Goal: Information Seeking & Learning: Find specific fact

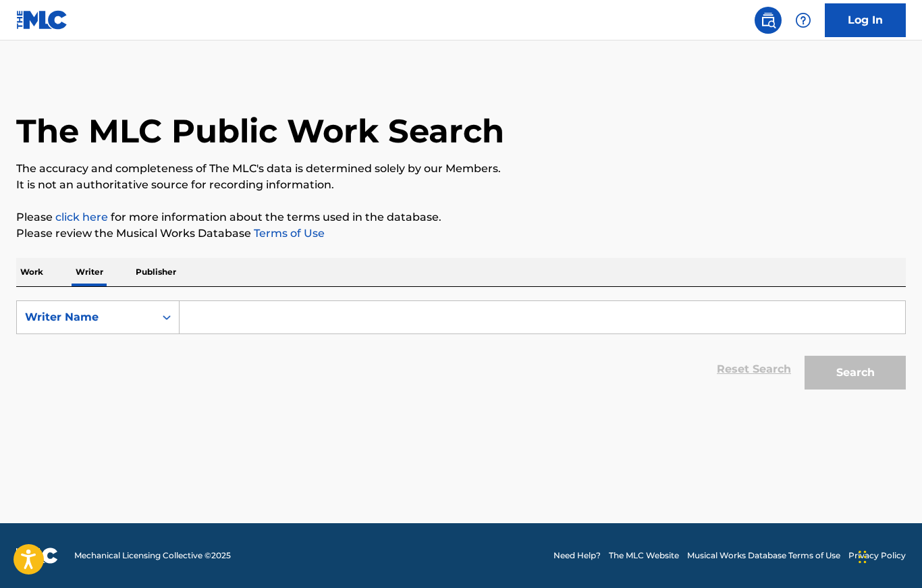
click at [200, 331] on input "Search Form" at bounding box center [541, 317] width 725 height 32
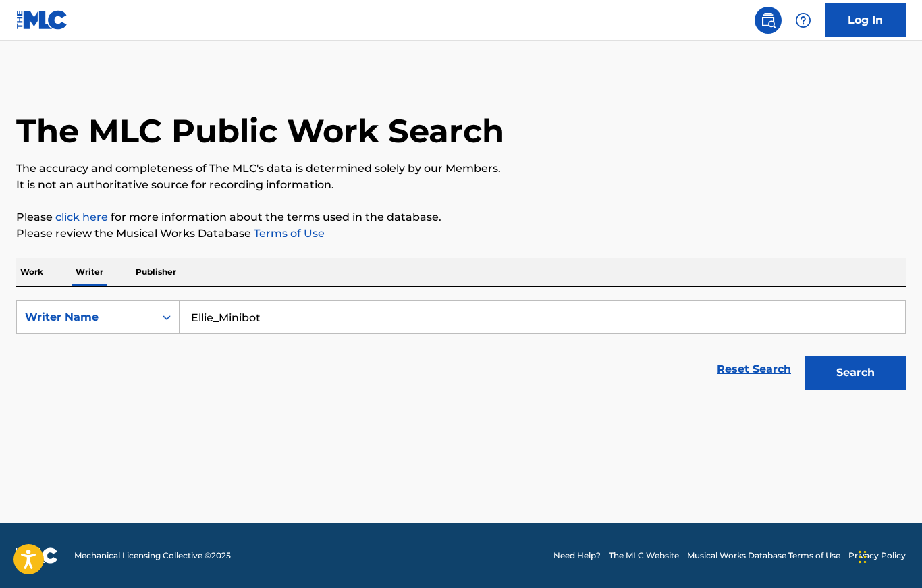
click at [855, 372] on button "Search" at bounding box center [854, 373] width 101 height 34
type input "[PERSON_NAME]"
click at [855, 372] on button "Search" at bounding box center [854, 373] width 101 height 34
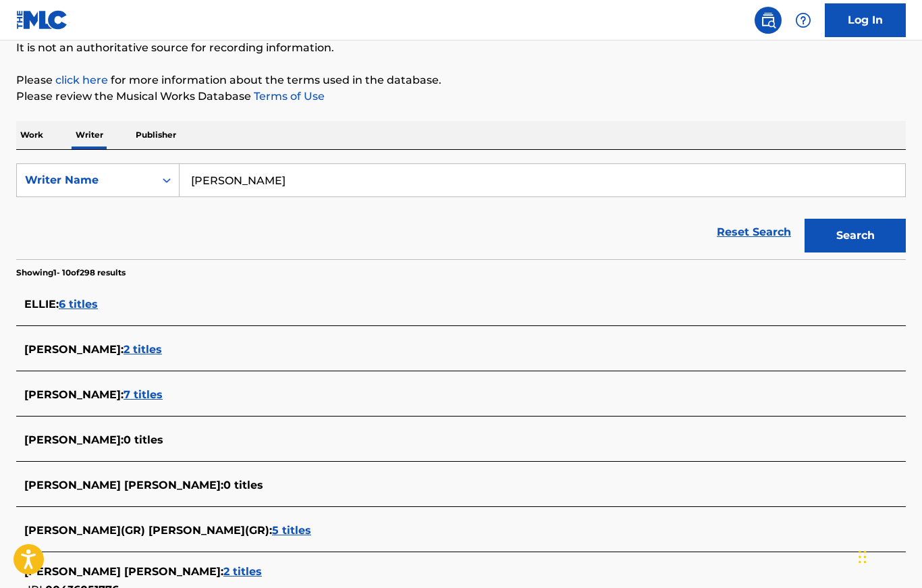
scroll to position [136, 0]
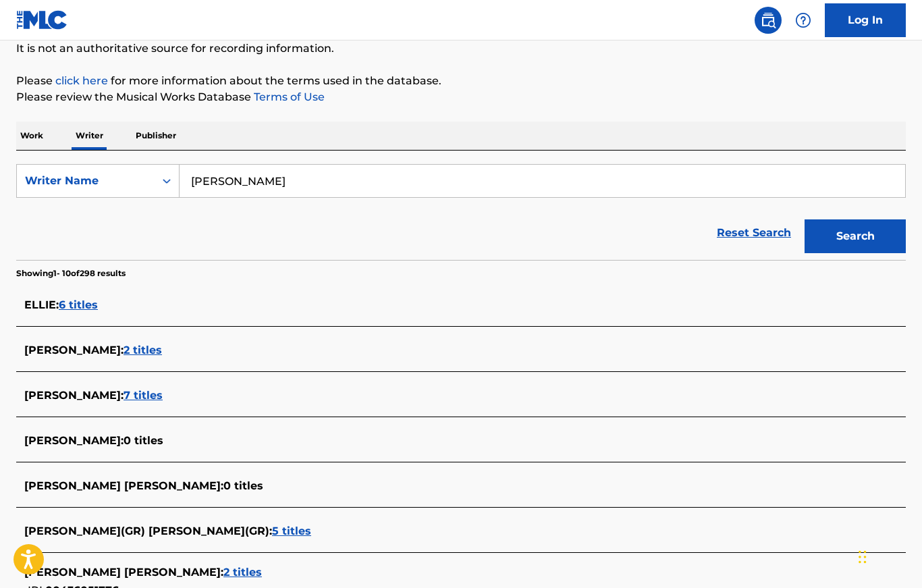
click at [38, 115] on div "The MLC Public Work Search The accuracy and completeness of The MLC's data is d…" at bounding box center [461, 378] width 922 height 881
click at [31, 136] on p "Work" at bounding box center [31, 135] width 31 height 28
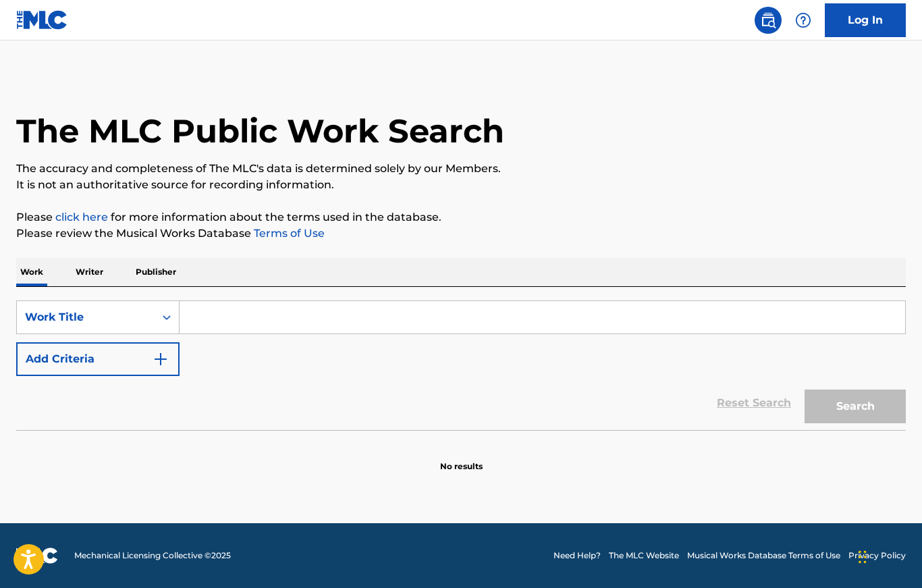
click at [227, 313] on input "Search Form" at bounding box center [541, 317] width 725 height 32
click at [355, 331] on input "Search Form" at bounding box center [541, 317] width 725 height 32
click at [152, 364] on img "Search Form" at bounding box center [160, 359] width 16 height 16
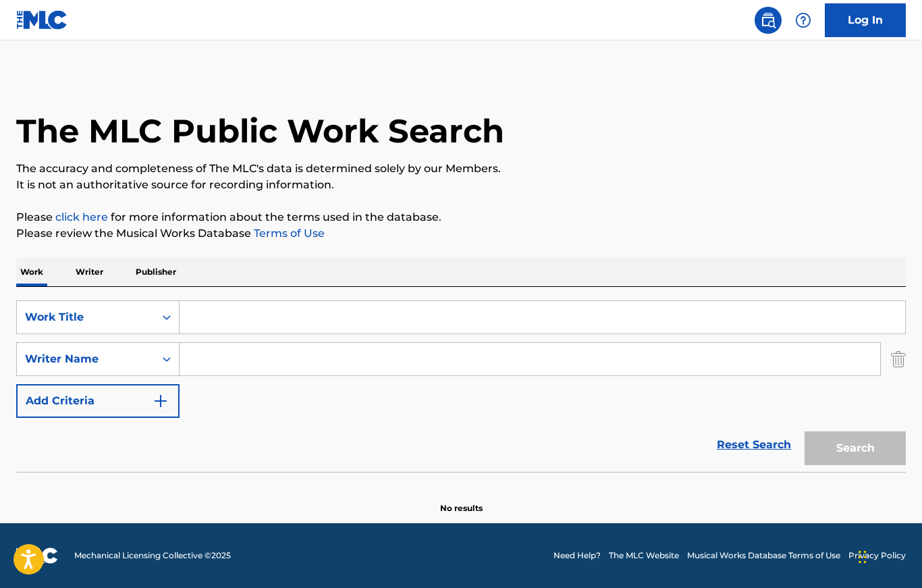
click at [242, 365] on input "Search Form" at bounding box center [529, 359] width 700 height 32
click at [253, 362] on input "Search Form" at bounding box center [529, 359] width 700 height 32
paste input "[PERSON_NAME]"
type input "[PERSON_NAME]"
click at [862, 454] on div "Search" at bounding box center [852, 445] width 108 height 54
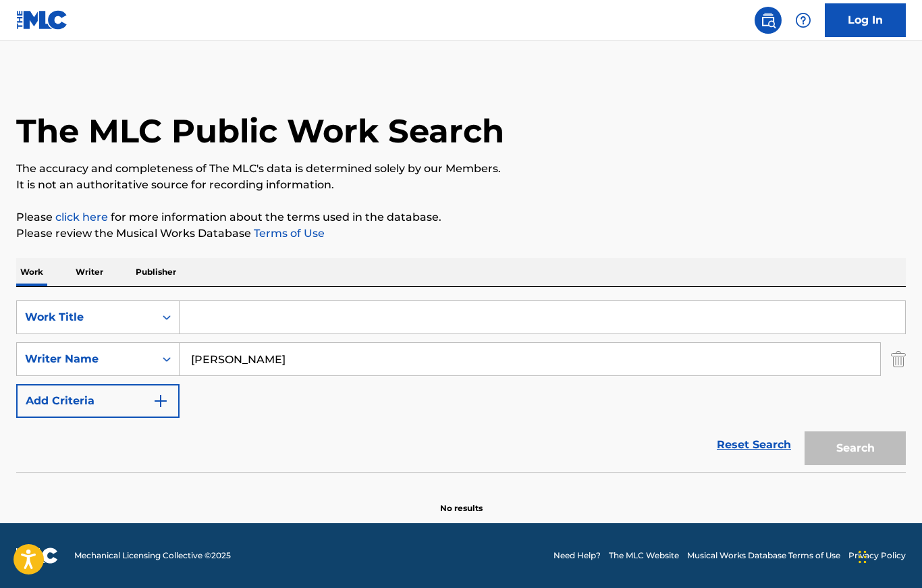
click at [597, 455] on div "Reset Search Search" at bounding box center [460, 445] width 889 height 54
click at [152, 408] on img "Search Form" at bounding box center [160, 401] width 16 height 16
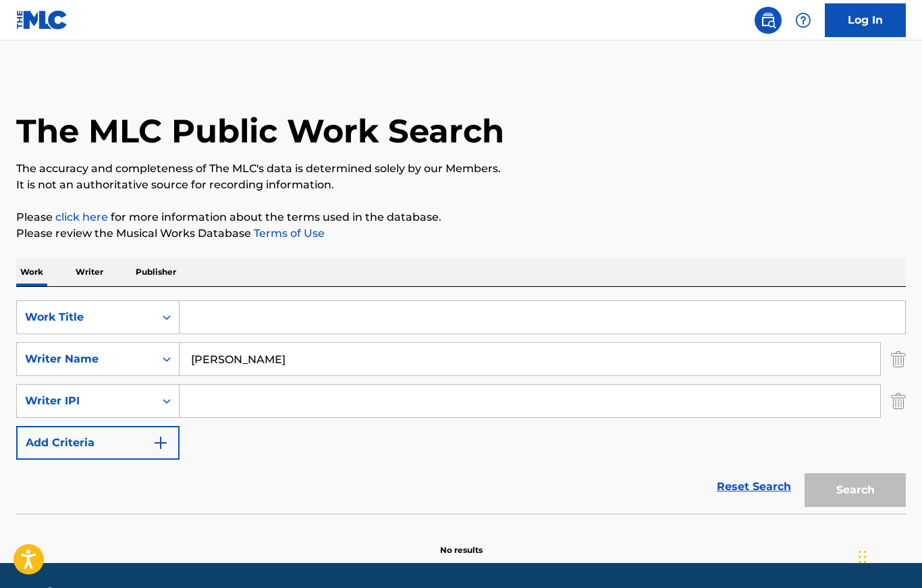
click at [159, 469] on div "Reset Search Search" at bounding box center [460, 486] width 889 height 54
click at [159, 468] on div "Reset Search Search" at bounding box center [460, 486] width 889 height 54
click at [157, 449] on img "Search Form" at bounding box center [160, 443] width 16 height 16
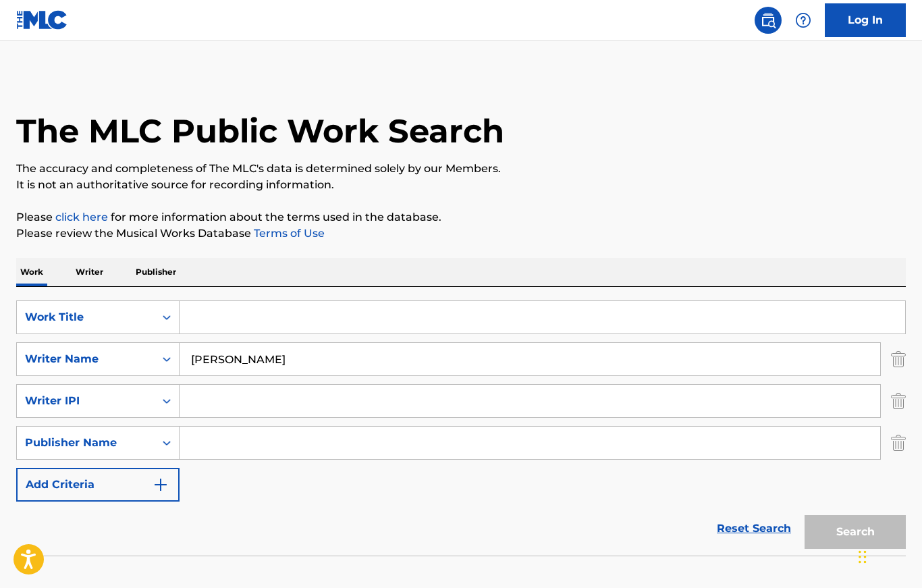
click at [93, 275] on p "Writer" at bounding box center [90, 272] width 36 height 28
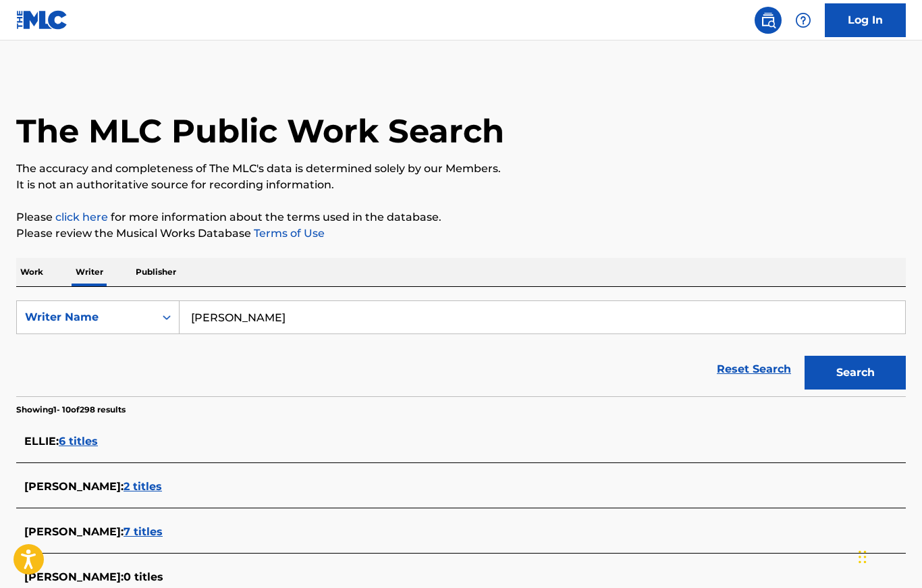
click at [152, 284] on p "Publisher" at bounding box center [156, 272] width 49 height 28
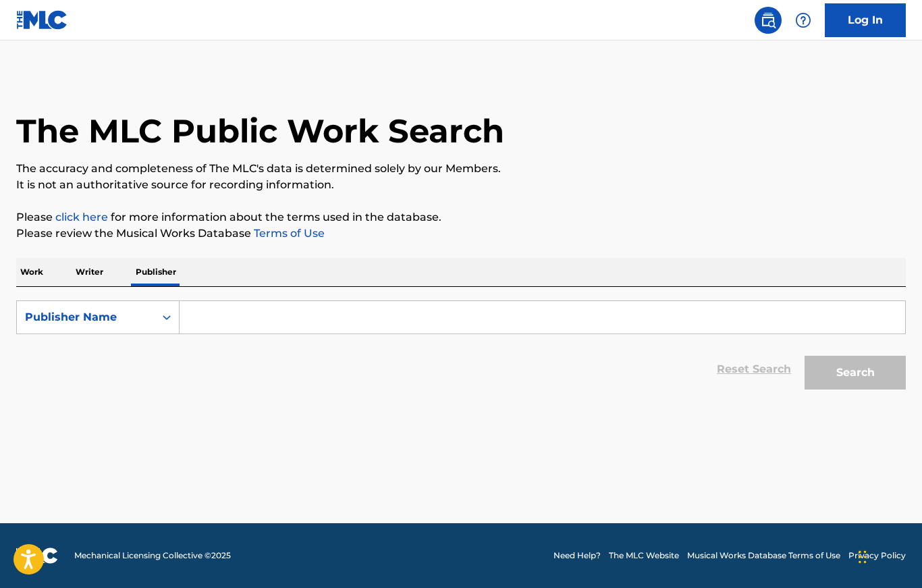
click at [43, 287] on div "SearchWithCriteria8e153948-2501-4f71-8e40-52e7fecbc219 Publisher Name Reset Sea…" at bounding box center [460, 341] width 889 height 109
click at [43, 276] on p "Work" at bounding box center [31, 272] width 31 height 28
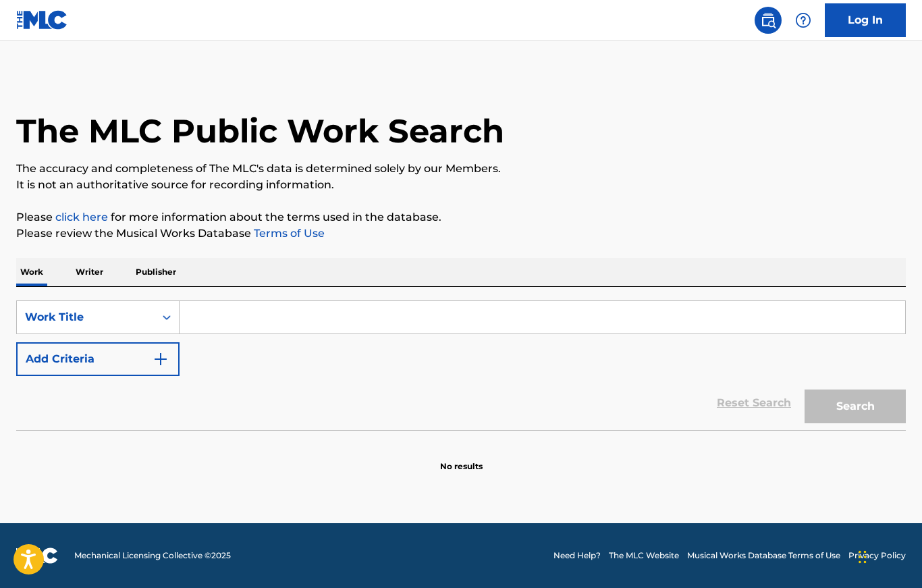
click at [320, 321] on input "Search Form" at bounding box center [541, 317] width 725 height 32
type input "Still Alive"
click at [855, 406] on button "Search" at bounding box center [854, 406] width 101 height 34
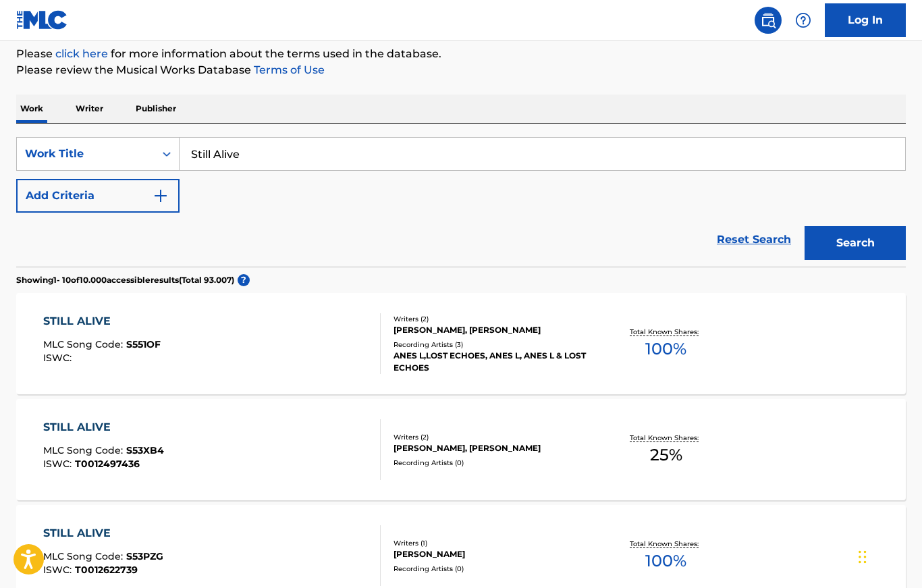
scroll to position [163, 0]
click at [161, 198] on img "Search Form" at bounding box center [160, 196] width 16 height 16
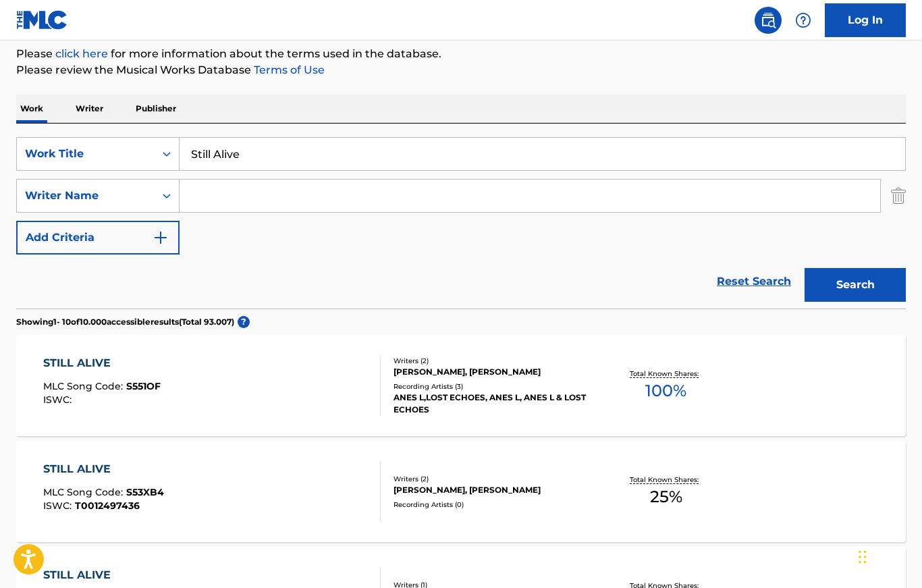
click at [233, 199] on input "Search Form" at bounding box center [529, 195] width 700 height 32
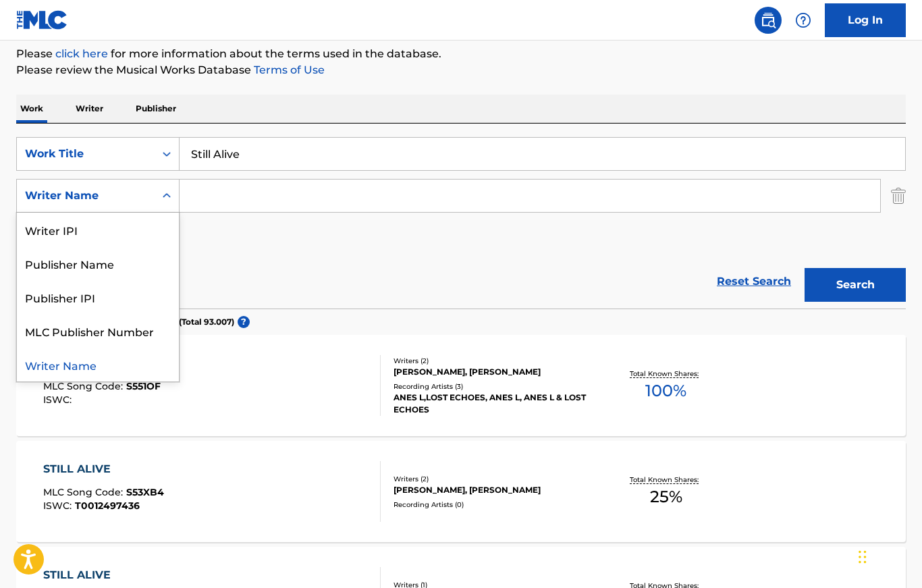
click at [242, 198] on input "Search Form" at bounding box center [529, 195] width 700 height 32
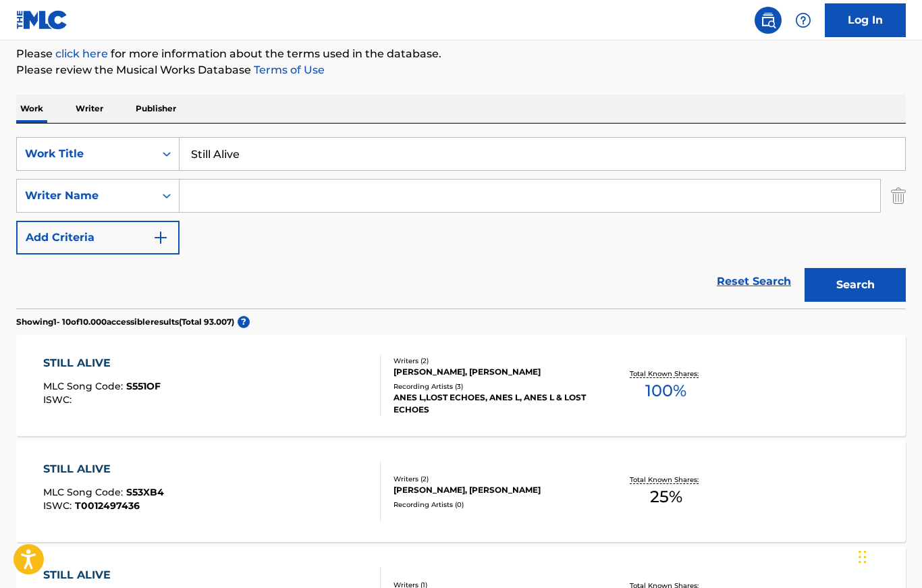
click at [260, 198] on input "Search Form" at bounding box center [529, 195] width 700 height 32
paste input "[PERSON_NAME]"
type input "[PERSON_NAME]"
click at [877, 292] on button "Search" at bounding box center [854, 285] width 101 height 34
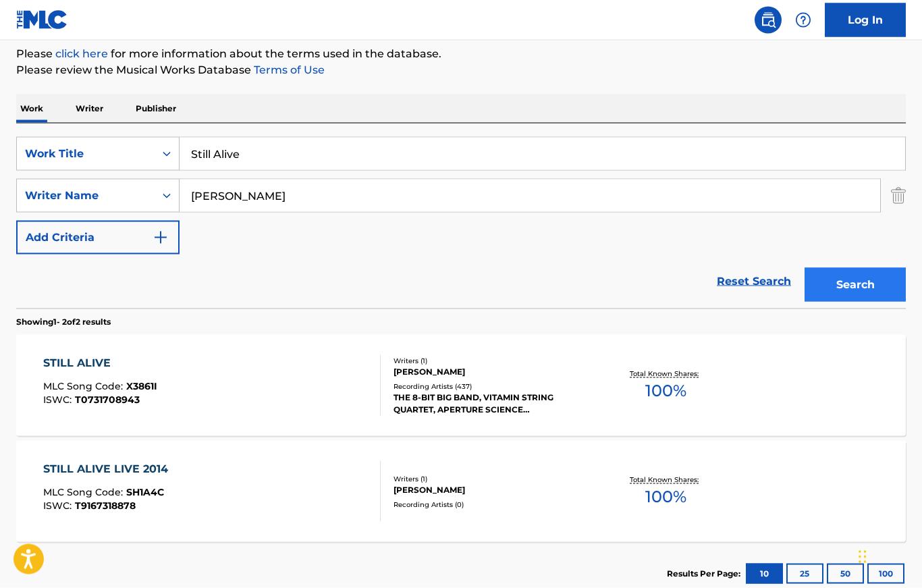
scroll to position [165, 0]
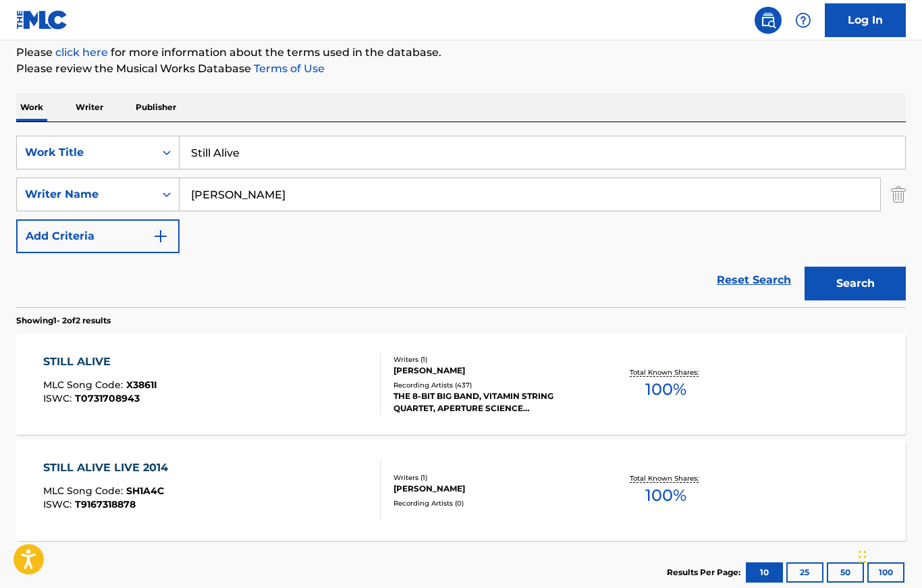
click at [856, 395] on div "STILL ALIVE MLC Song Code : X3861I ISWC : T0731708943 Writers ( 1 ) [PERSON_NAM…" at bounding box center [460, 383] width 889 height 101
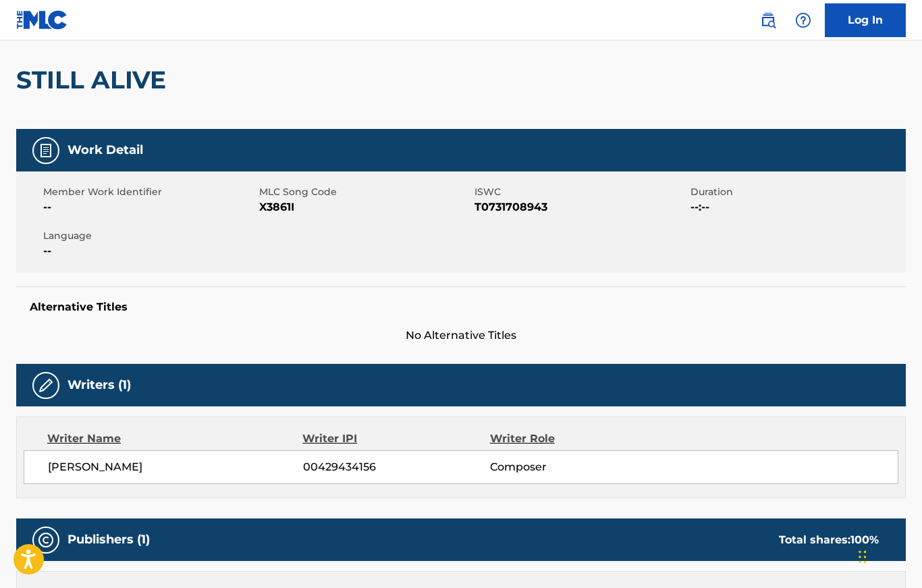
scroll to position [107, 0]
